Goal: Navigation & Orientation: Find specific page/section

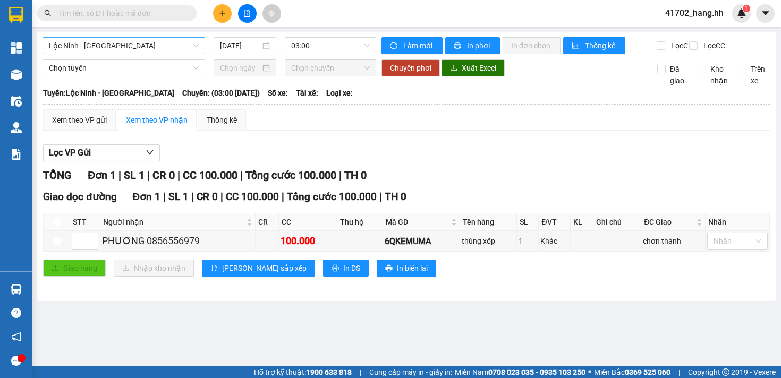
click at [183, 47] on span "Lộc Ninh - [GEOGRAPHIC_DATA]" at bounding box center [124, 46] width 150 height 16
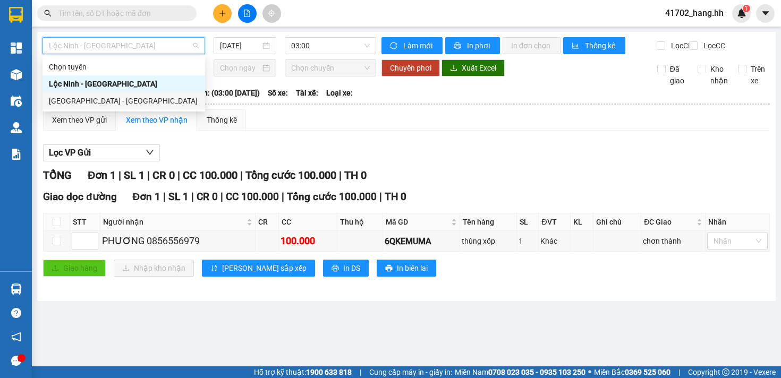
click at [156, 98] on div "[GEOGRAPHIC_DATA] - [GEOGRAPHIC_DATA]" at bounding box center [124, 101] width 150 height 12
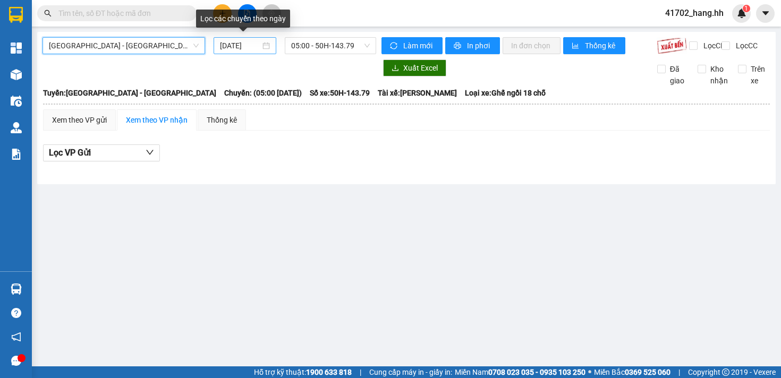
click at [250, 46] on input "[DATE]" at bounding box center [240, 46] width 40 height 12
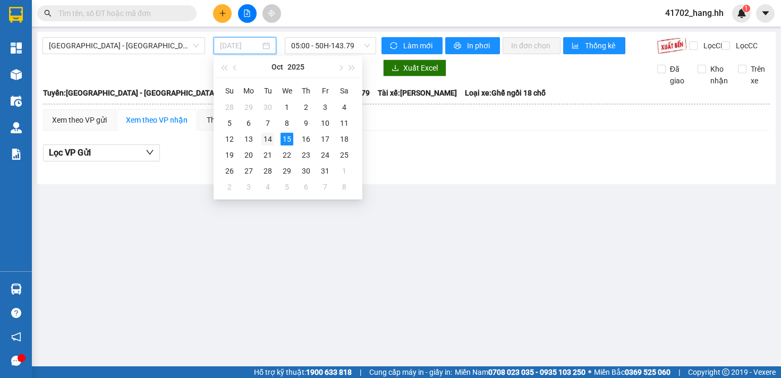
click at [272, 144] on div "14" at bounding box center [268, 139] width 13 height 13
type input "[DATE]"
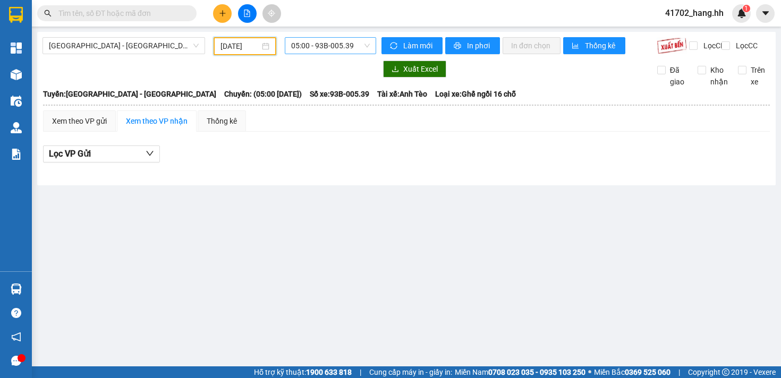
click at [333, 48] on span "05:00 - 93B-005.39" at bounding box center [330, 46] width 79 height 16
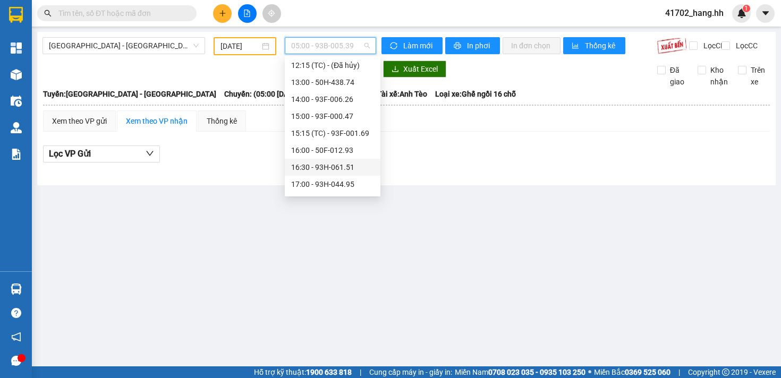
scroll to position [221, 0]
click at [355, 127] on div "18:00 - 93F-006.12" at bounding box center [333, 134] width 96 height 17
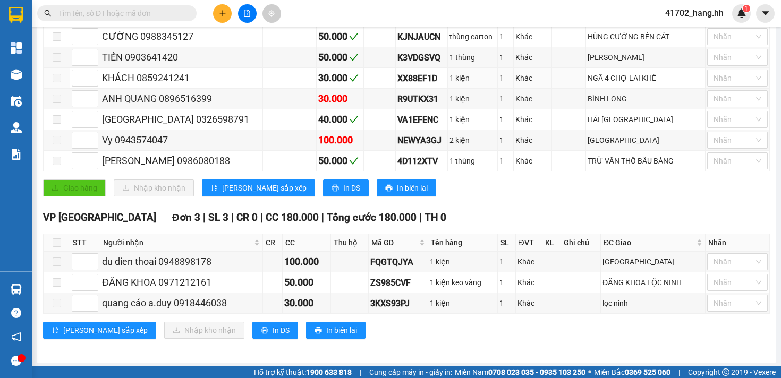
scroll to position [361, 0]
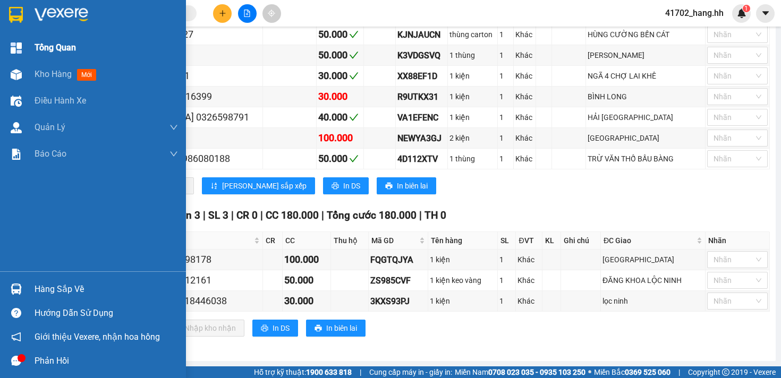
click at [27, 52] on div "Tổng Quan" at bounding box center [93, 48] width 186 height 27
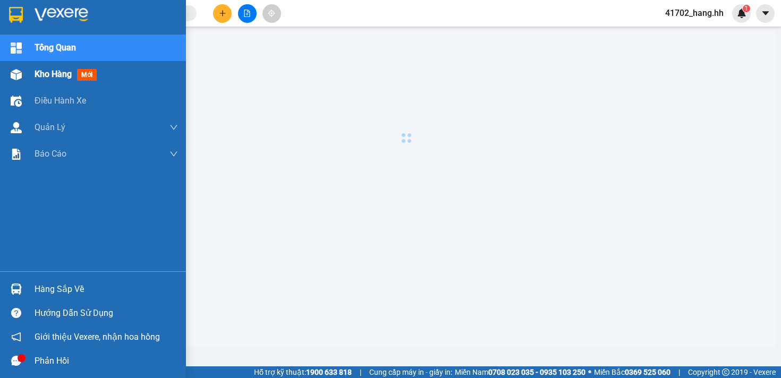
click at [49, 77] on span "Kho hàng" at bounding box center [53, 74] width 37 height 10
